Goal: Navigation & Orientation: Find specific page/section

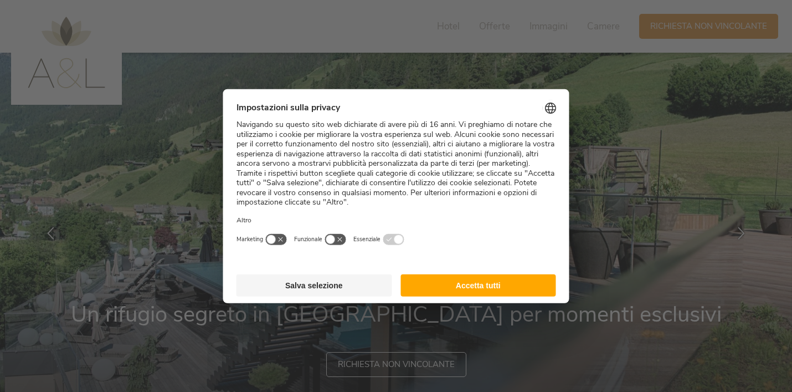
click at [453, 284] on button "Accetta tutti" at bounding box center [478, 285] width 156 height 22
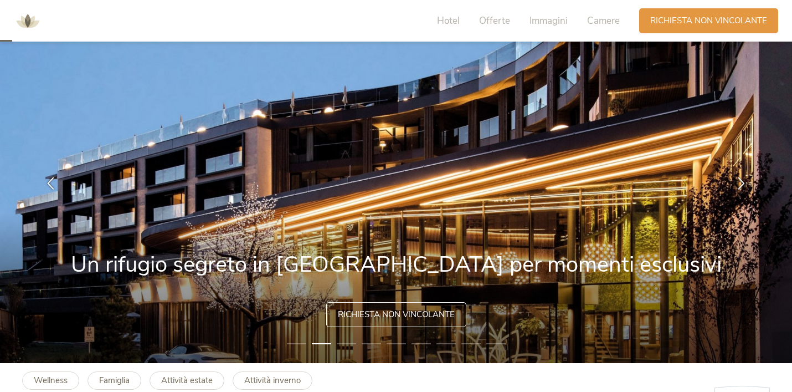
scroll to position [53, 0]
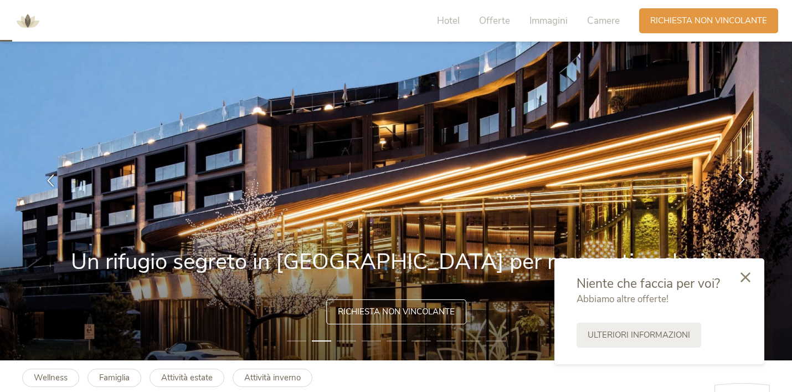
click at [742, 177] on icon at bounding box center [741, 179] width 13 height 13
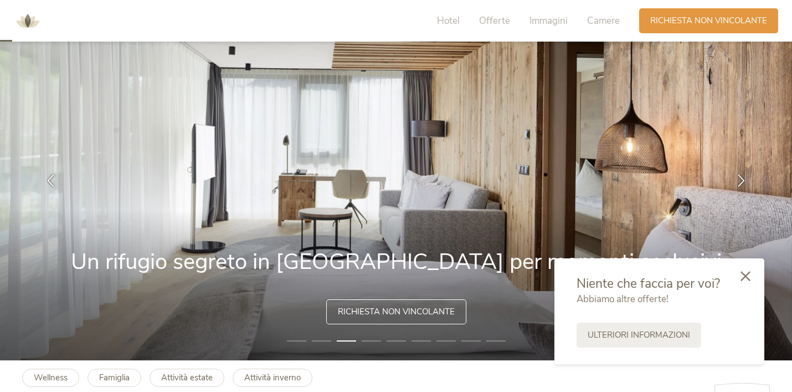
click at [747, 275] on icon at bounding box center [746, 276] width 10 height 10
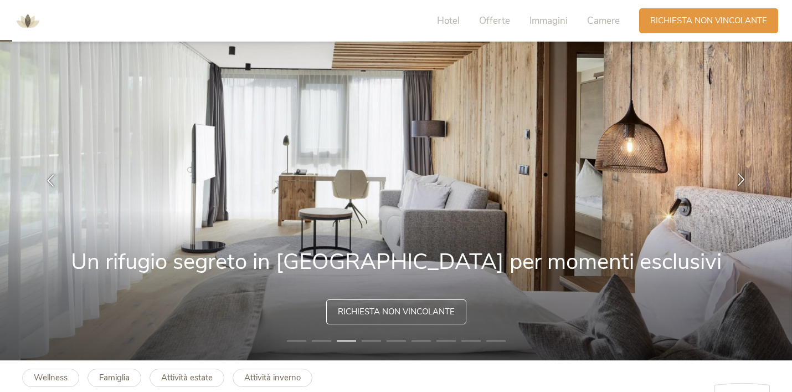
click at [742, 179] on icon at bounding box center [741, 179] width 13 height 13
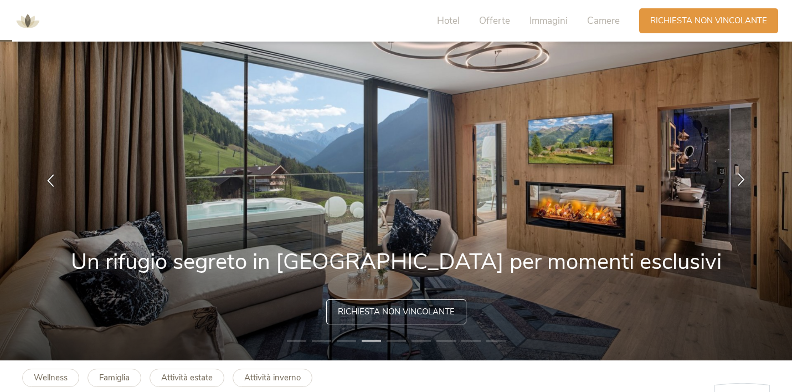
click at [742, 179] on icon at bounding box center [741, 179] width 13 height 13
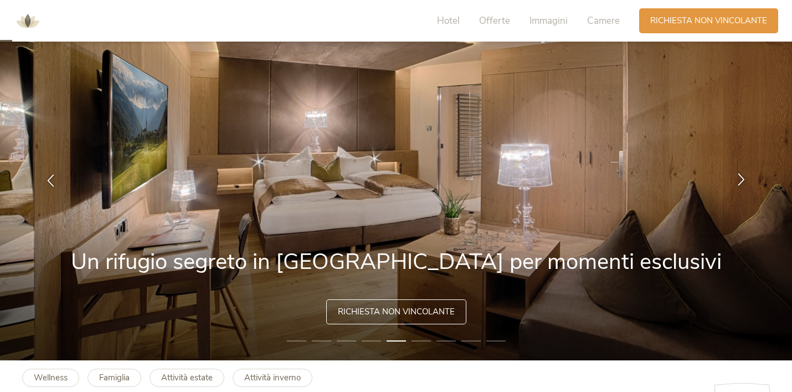
click at [742, 179] on icon at bounding box center [741, 179] width 13 height 13
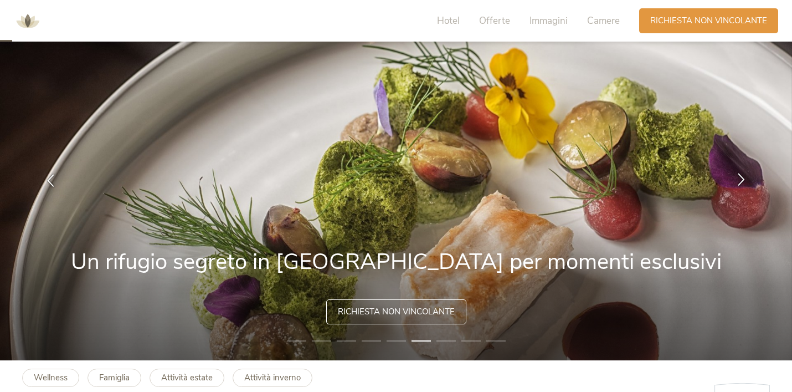
click at [742, 179] on icon at bounding box center [741, 179] width 13 height 13
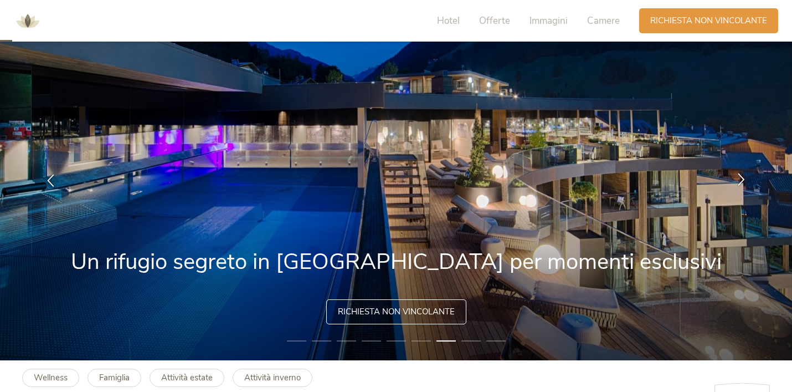
click at [742, 179] on icon at bounding box center [741, 179] width 13 height 13
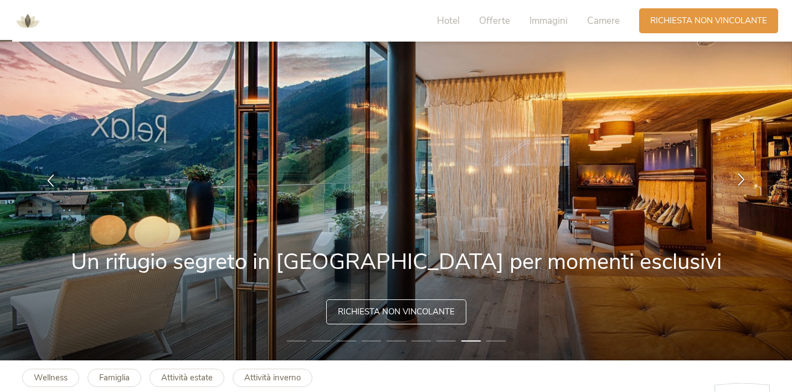
click at [742, 179] on icon at bounding box center [741, 179] width 13 height 13
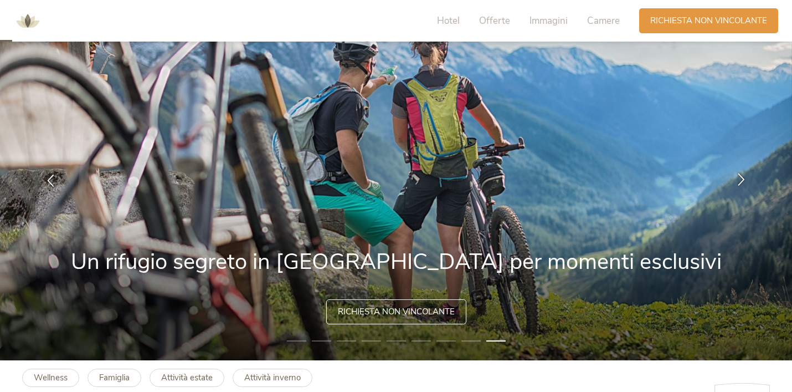
click at [742, 179] on icon at bounding box center [741, 179] width 13 height 13
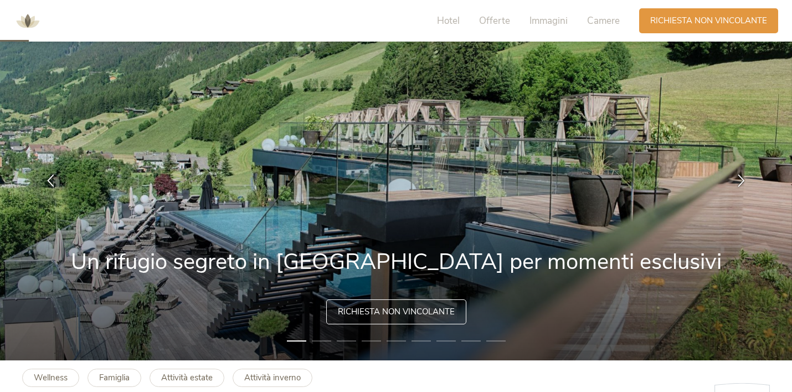
scroll to position [151, 0]
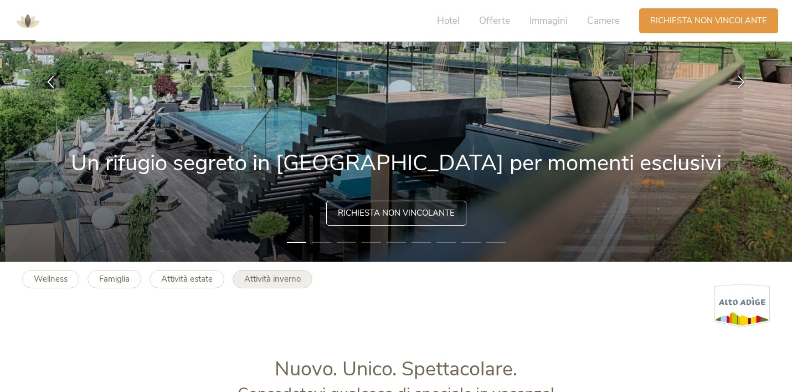
click at [282, 277] on b "Attività inverno" at bounding box center [272, 278] width 56 height 11
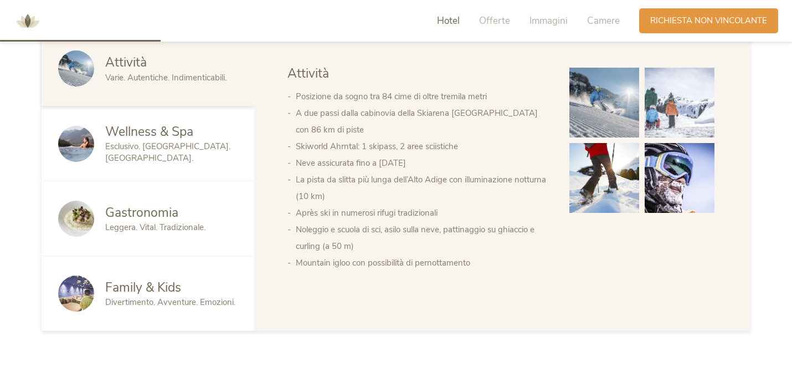
scroll to position [621, 0]
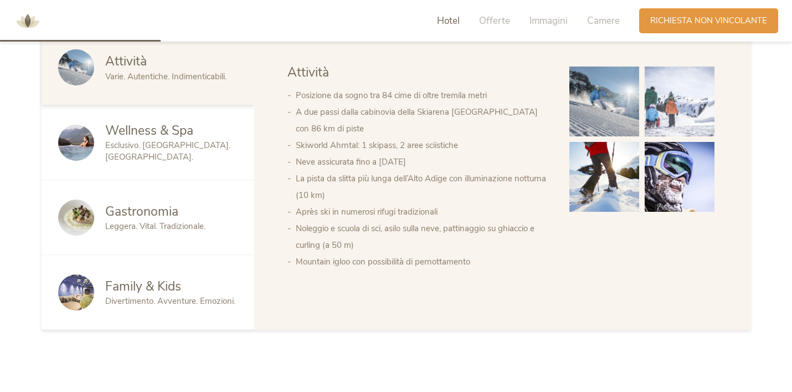
click at [152, 269] on div "Family & Kids Divertimento. Avventure. Emozioni." at bounding box center [148, 292] width 213 height 75
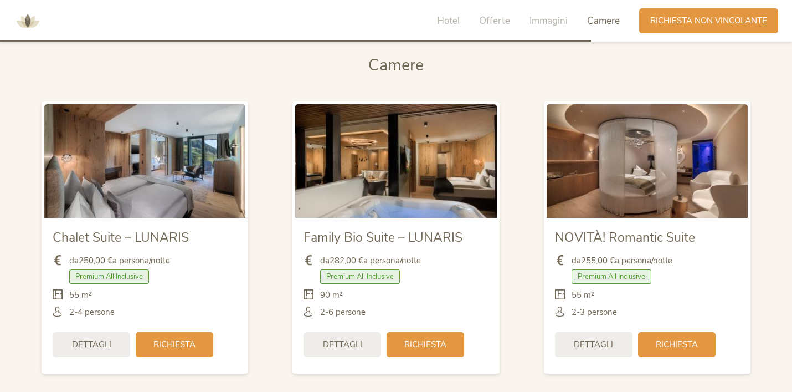
scroll to position [2284, 0]
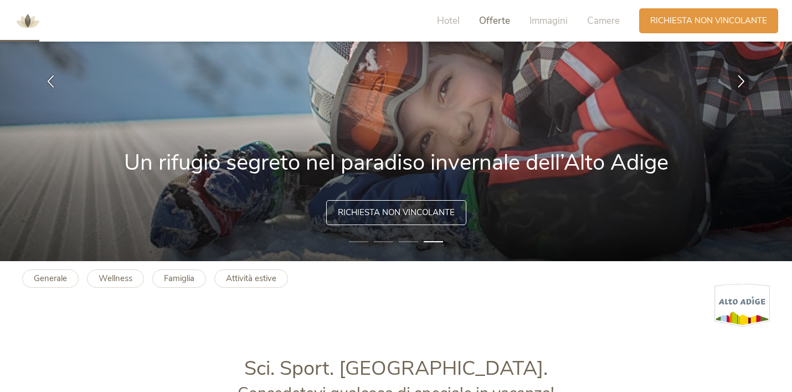
click at [499, 14] on span "Offerte" at bounding box center [494, 20] width 31 height 13
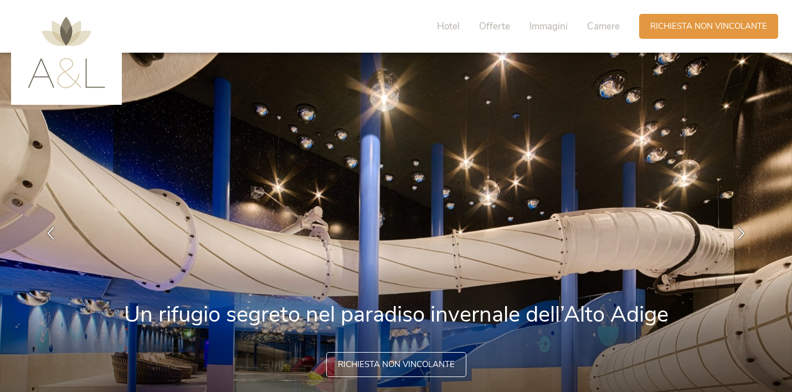
scroll to position [0, 0]
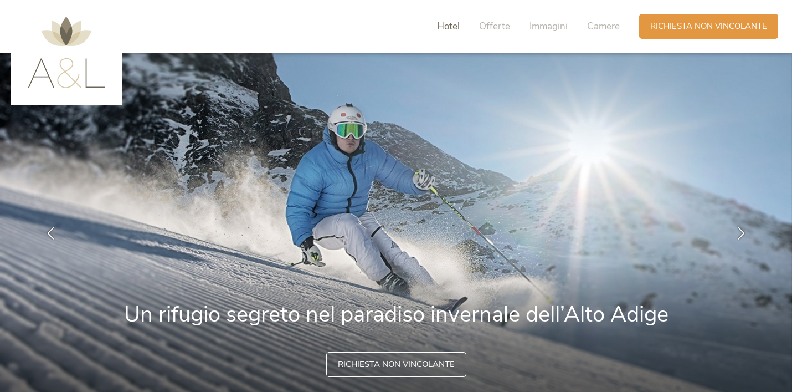
click at [450, 24] on span "Hotel" at bounding box center [448, 26] width 23 height 13
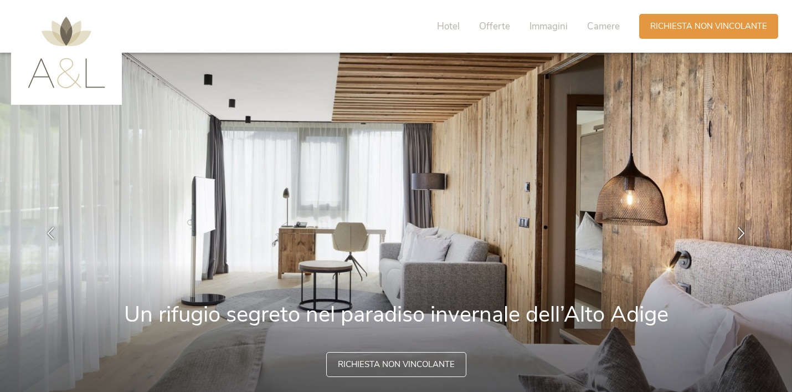
click at [63, 97] on div at bounding box center [66, 52] width 111 height 105
click at [52, 71] on img at bounding box center [67, 52] width 78 height 71
